Goal: Task Accomplishment & Management: Manage account settings

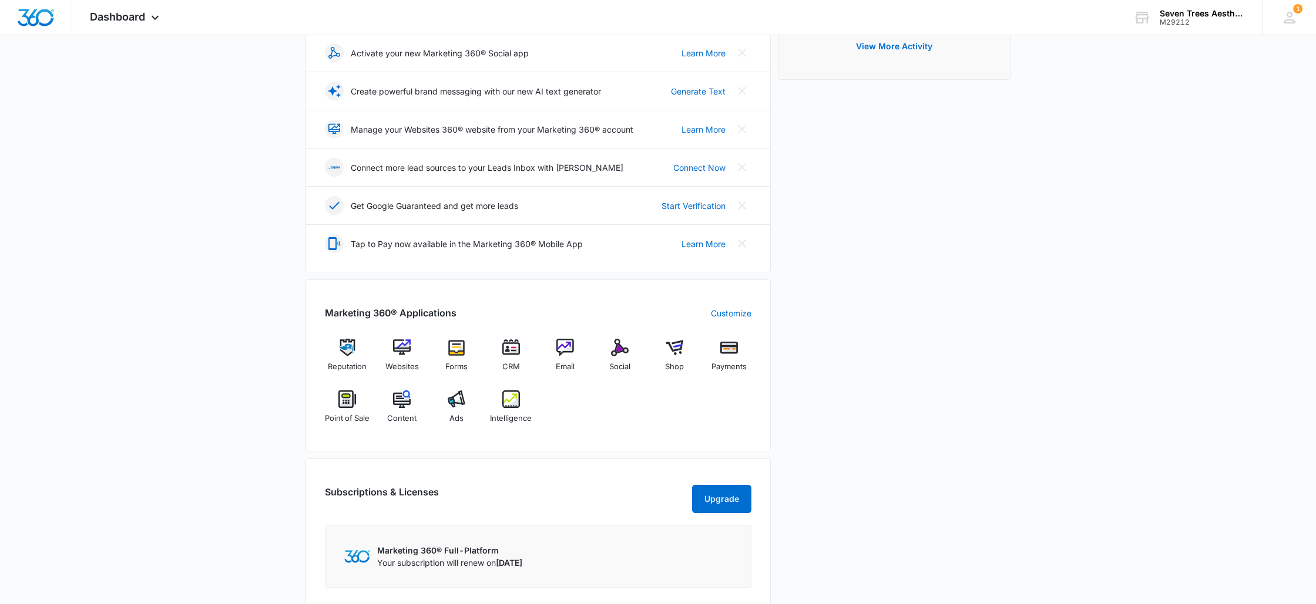
scroll to position [302, 0]
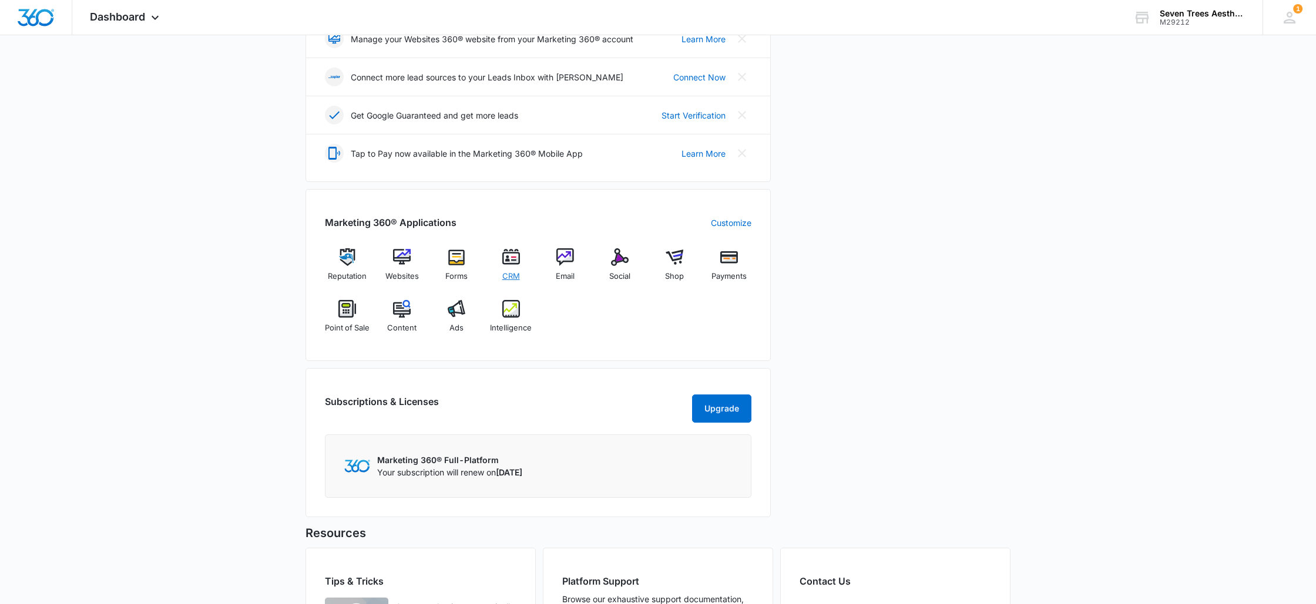
click at [522, 263] on div "CRM" at bounding box center [510, 269] width 45 height 42
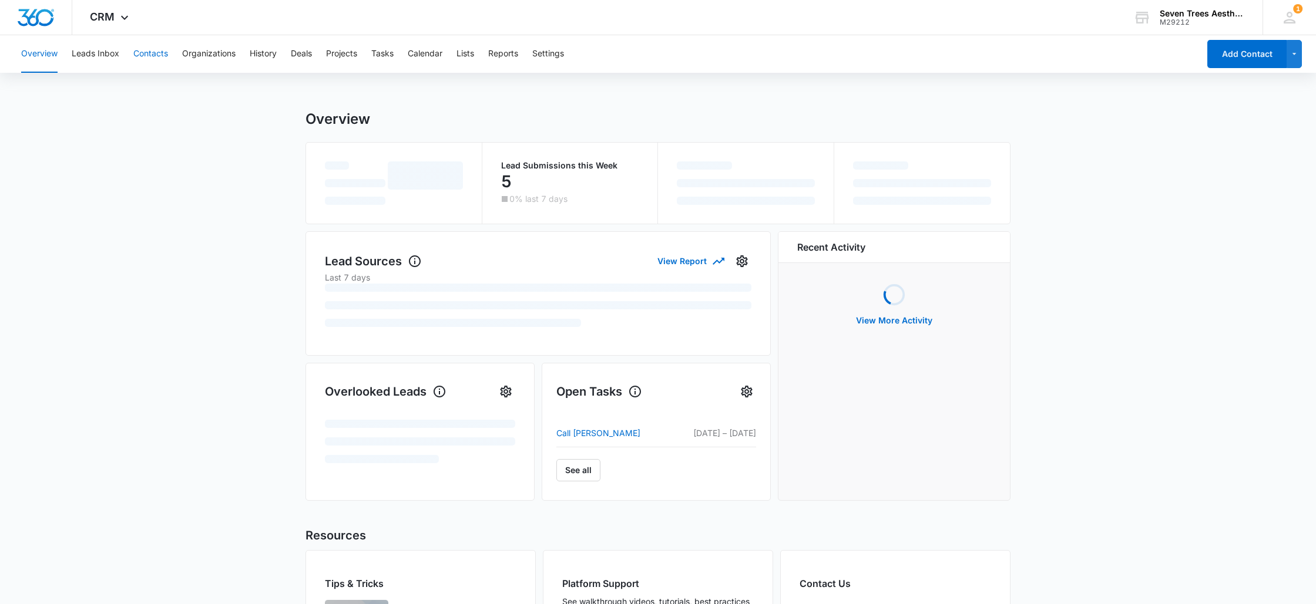
click at [139, 50] on button "Contacts" at bounding box center [150, 54] width 35 height 38
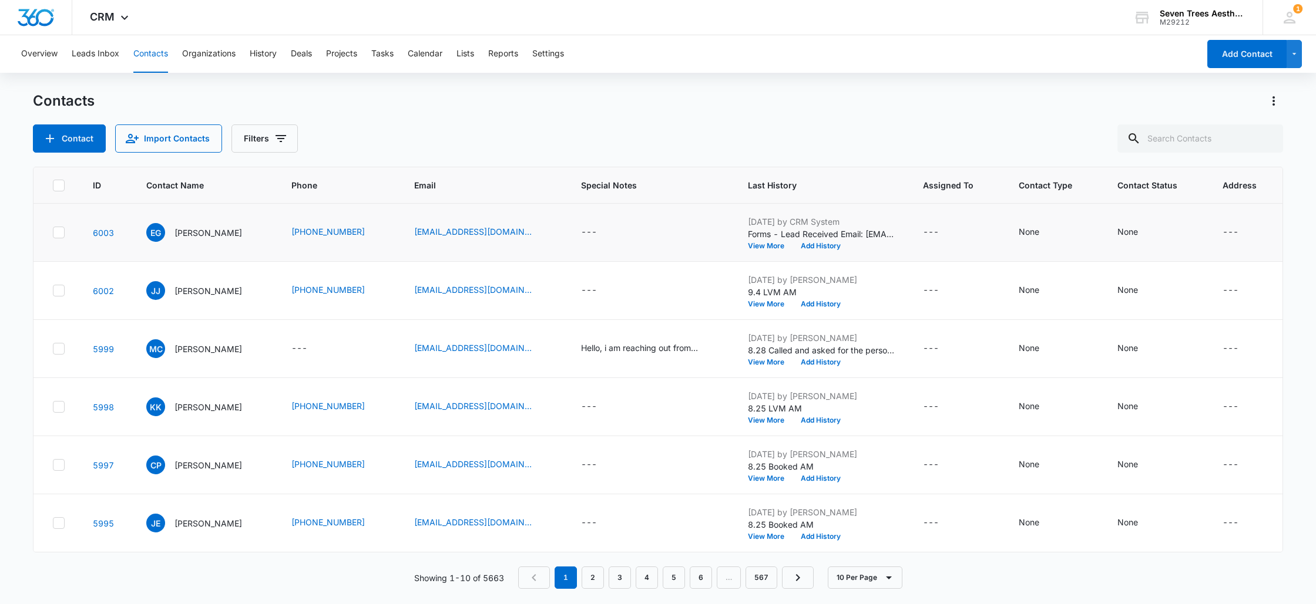
click at [816, 252] on td "[DATE] by CRM System Forms - Lead Received Email: [EMAIL_ADDRESS][DOMAIN_NAME] …" at bounding box center [821, 233] width 175 height 58
click at [816, 249] on button "Add History" at bounding box center [820, 246] width 56 height 7
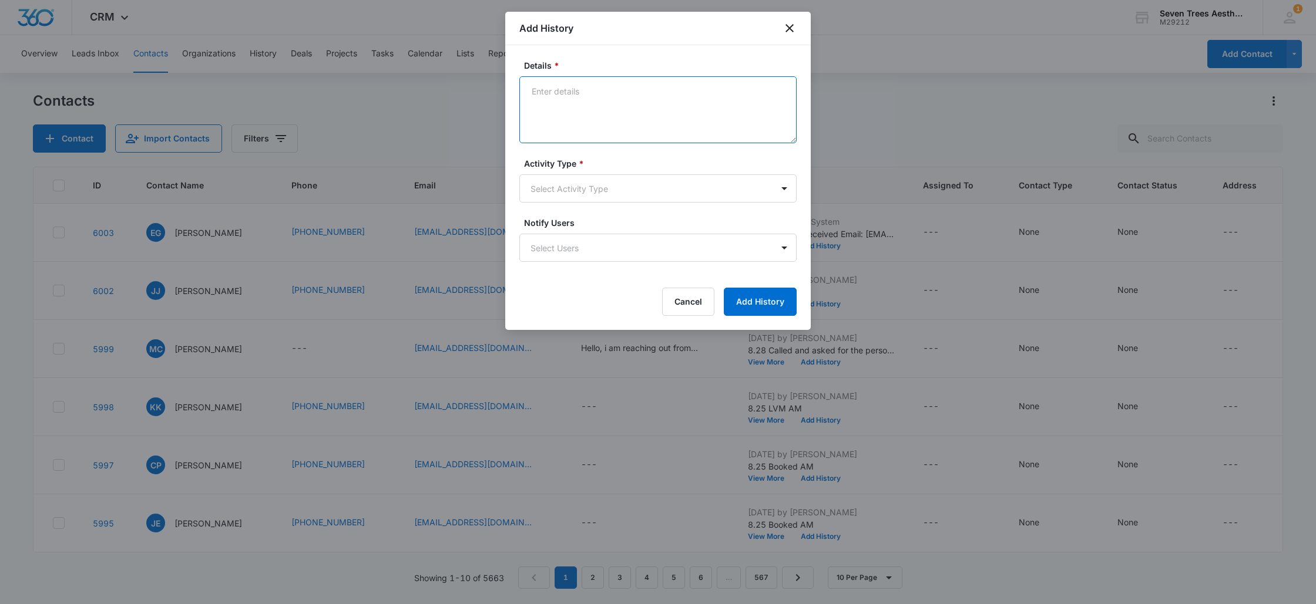
click at [593, 100] on textarea "Details *" at bounding box center [657, 109] width 277 height 67
type textarea "9.5 Booked online. AM"
click at [596, 181] on body "CRM Apps Reputation Websites Forms CRM Email Social Shop Payments POS Content A…" at bounding box center [658, 302] width 1316 height 604
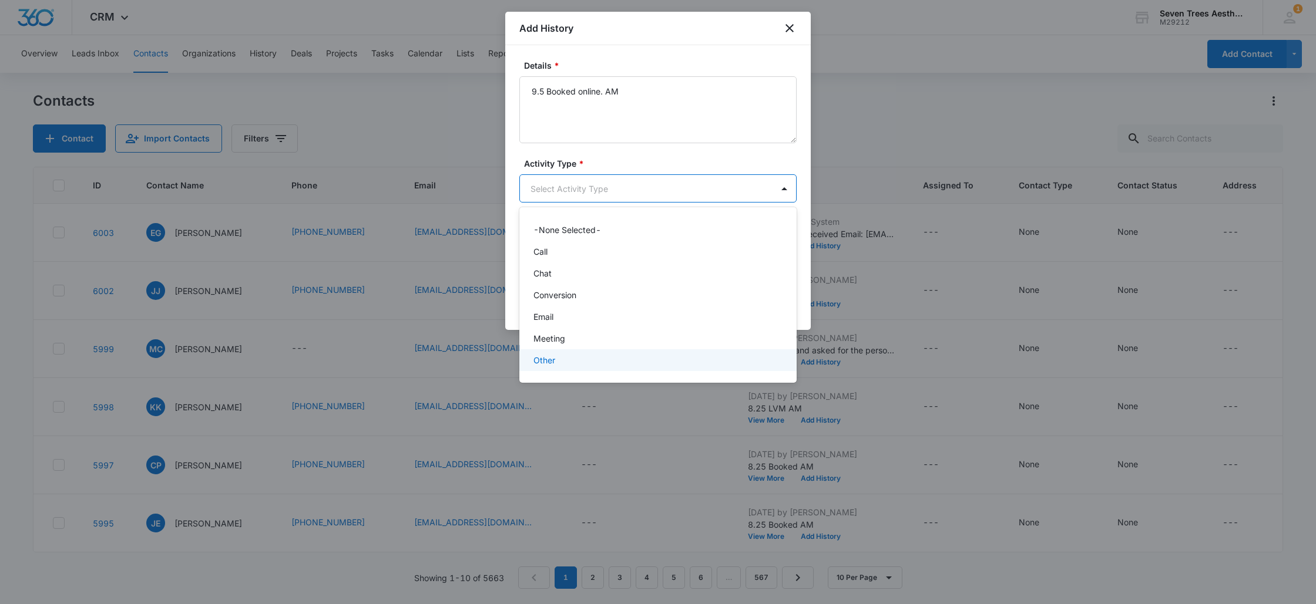
drag, startPoint x: 581, startPoint y: 251, endPoint x: 563, endPoint y: 365, distance: 115.4
click at [563, 365] on div "-None Selected- Call Chat Conversion Email Meeting Other" at bounding box center [657, 295] width 277 height 157
click at [575, 358] on div "Other" at bounding box center [656, 360] width 247 height 12
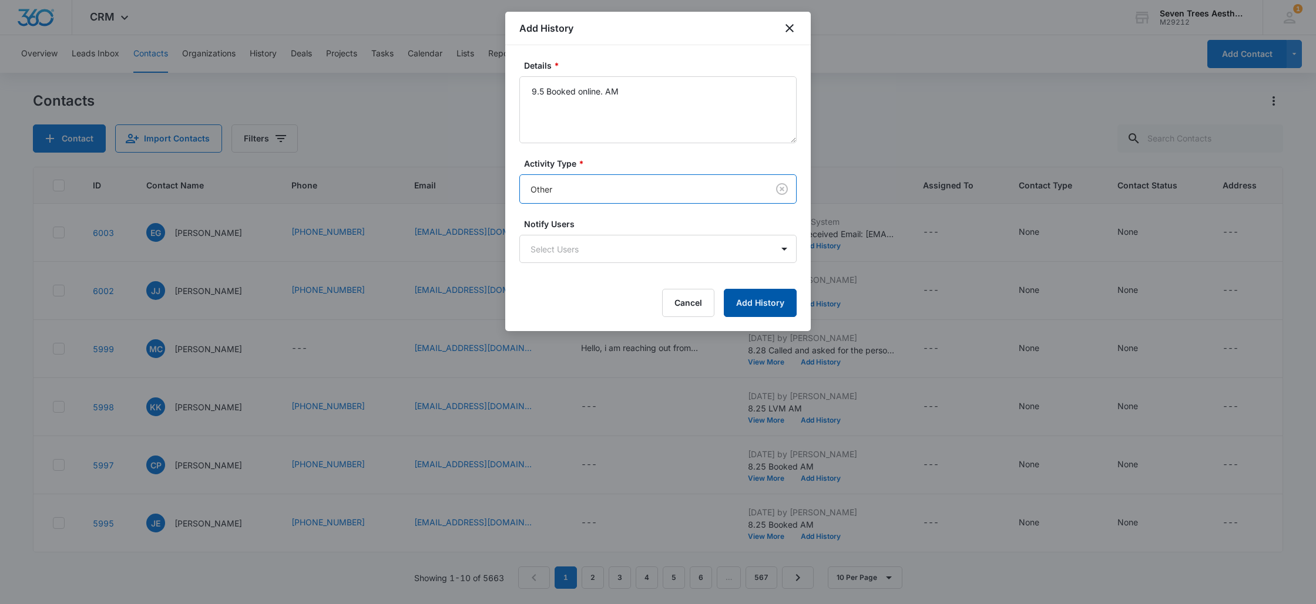
click at [764, 291] on button "Add History" at bounding box center [760, 303] width 73 height 28
